Goal: Task Accomplishment & Management: Manage account settings

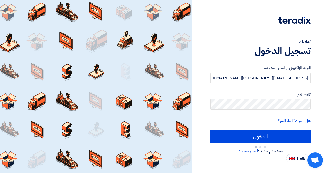
type input "Sign in"
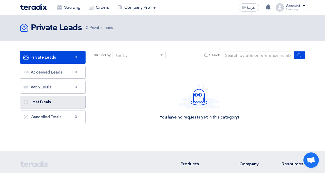
click at [62, 101] on link "Lost Deals Lost Deals 1" at bounding box center [53, 102] width 66 height 13
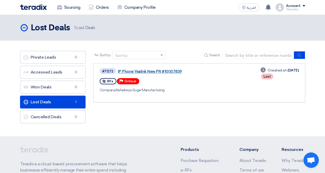
click at [174, 71] on link "IP Phone Yealink New PR #10007839" at bounding box center [182, 71] width 129 height 5
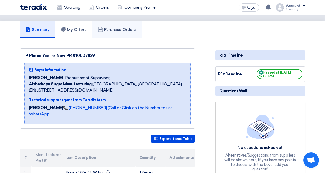
scroll to position [26, 0]
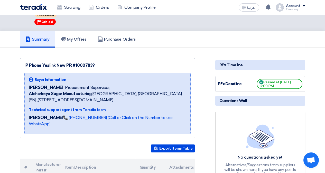
click at [45, 32] on link "Summary" at bounding box center [37, 39] width 35 height 16
click at [63, 37] on icon at bounding box center [63, 39] width 5 height 5
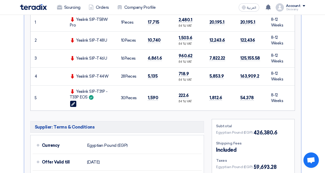
scroll to position [154, 0]
